Goal: Information Seeking & Learning: Learn about a topic

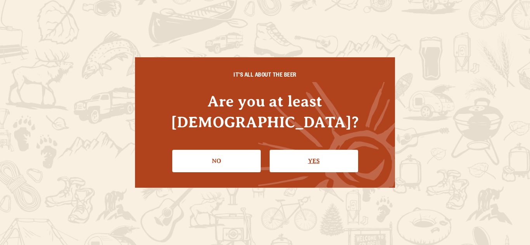
click at [339, 156] on link "Yes" at bounding box center [314, 161] width 88 height 22
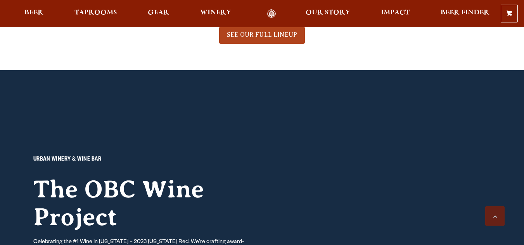
scroll to position [543, 0]
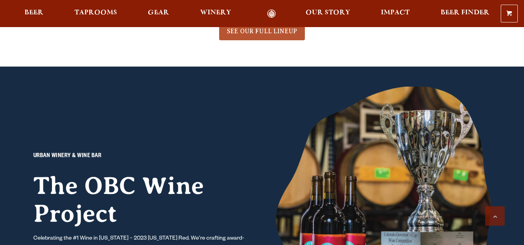
click at [272, 31] on span "SEE OUR FULL LINEUP" at bounding box center [262, 31] width 70 height 7
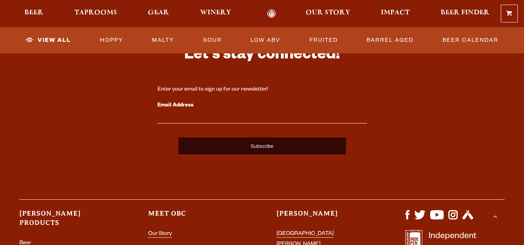
scroll to position [2063, 0]
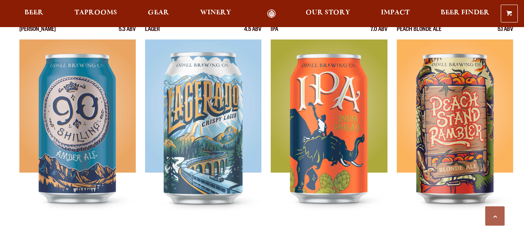
scroll to position [465, 0]
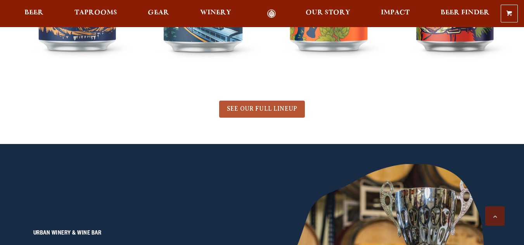
click at [265, 105] on link "SEE OUR FULL LINEUP" at bounding box center [262, 109] width 86 height 17
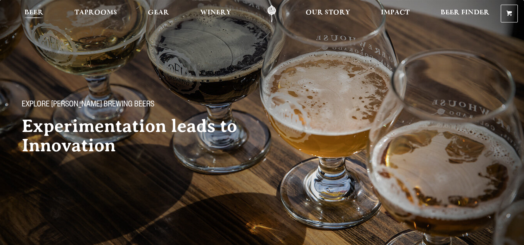
click at [35, 10] on span "Beer" at bounding box center [33, 13] width 19 height 6
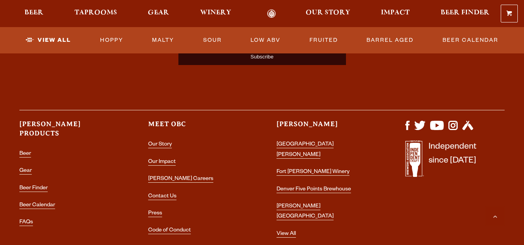
scroll to position [2055, 0]
